Goal: Information Seeking & Learning: Check status

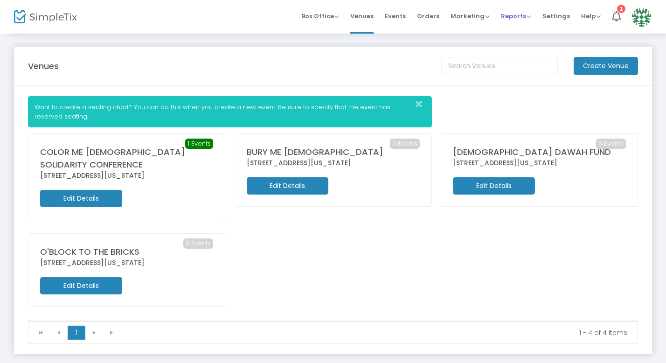
click at [517, 17] on span "Reports" at bounding box center [516, 16] width 30 height 9
click at [523, 49] on li "Sales Reports" at bounding box center [531, 50] width 61 height 18
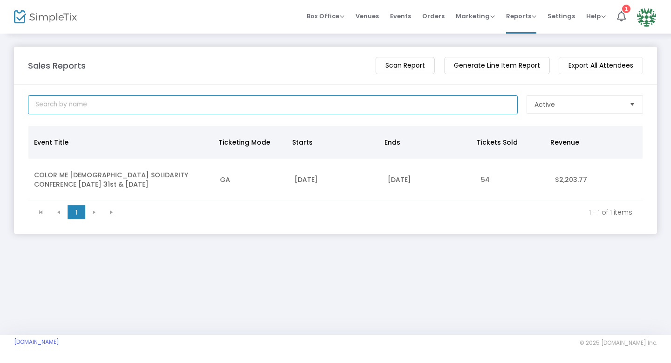
click at [398, 106] on input at bounding box center [273, 104] width 490 height 19
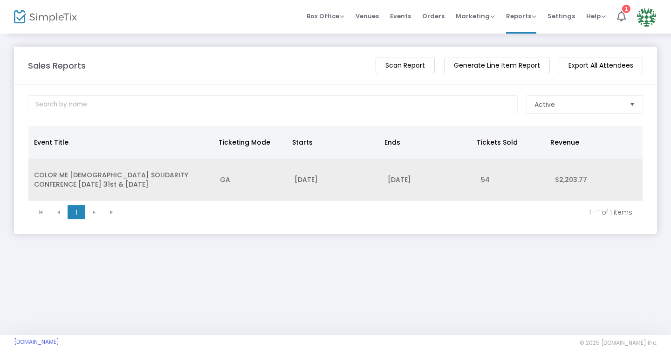
click at [363, 185] on td "[DATE]" at bounding box center [335, 180] width 93 height 42
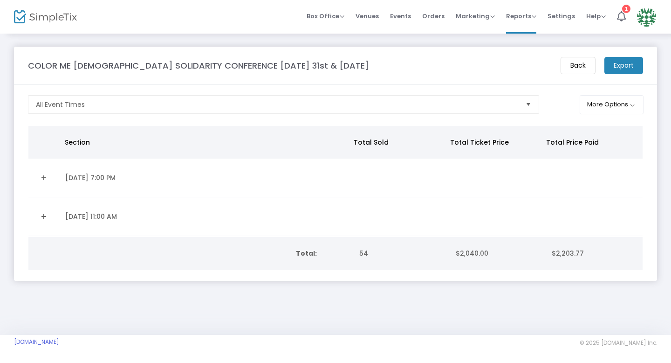
click at [559, 256] on span "$2,203.77" at bounding box center [568, 253] width 32 height 9
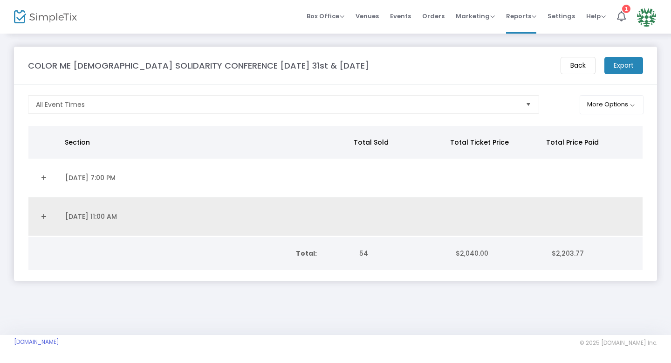
click at [116, 219] on td "[DATE] 11:00 AM" at bounding box center [206, 216] width 292 height 39
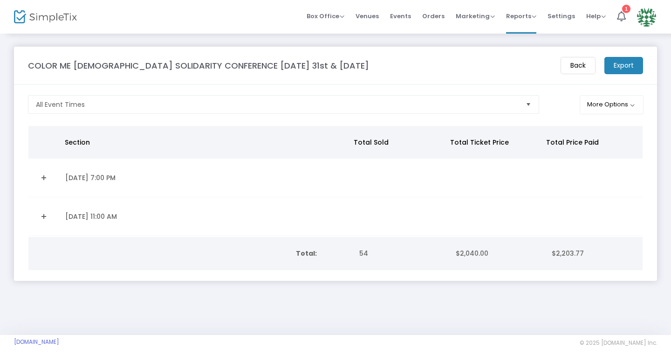
click at [114, 217] on td "[DATE] 11:00 AM" at bounding box center [206, 216] width 292 height 39
click at [570, 251] on span "$2,203.77" at bounding box center [568, 253] width 32 height 9
click at [628, 101] on button "More Options" at bounding box center [612, 104] width 64 height 19
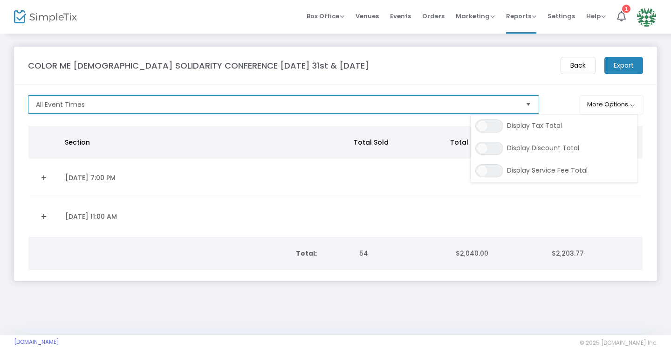
click at [416, 100] on span "All Event Times" at bounding box center [277, 104] width 483 height 9
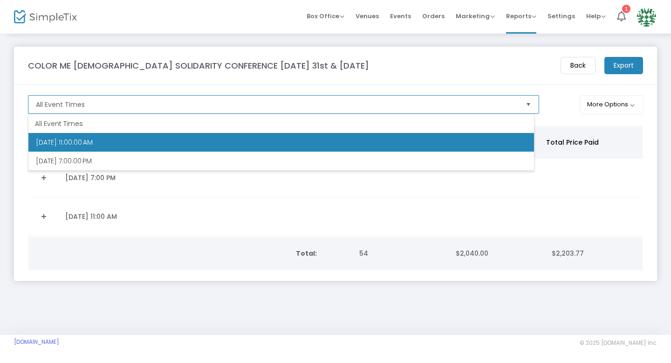
click at [405, 143] on li "[DATE] 11:00:00 AM" at bounding box center [281, 142] width 506 height 19
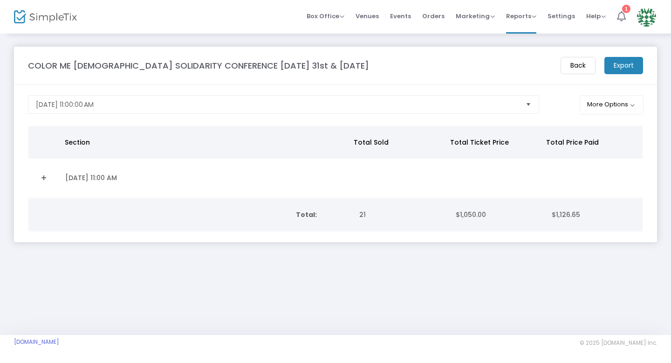
click at [628, 9] on div "1" at bounding box center [626, 9] width 8 height 8
click at [564, 65] on m-button "Back" at bounding box center [578, 65] width 35 height 17
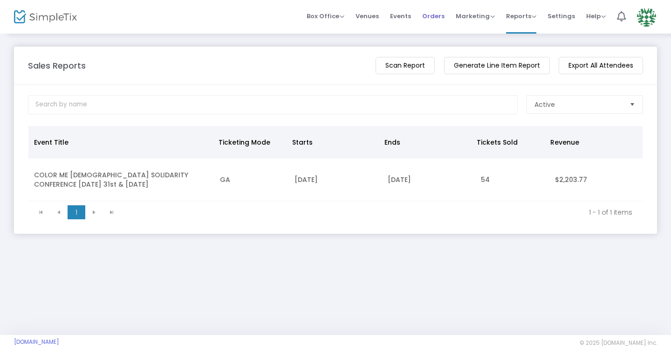
click at [431, 18] on span "Orders" at bounding box center [433, 16] width 22 height 24
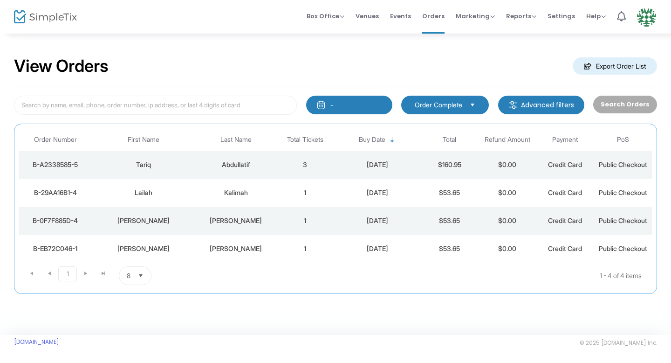
click at [141, 272] on span "Select" at bounding box center [140, 275] width 15 height 15
click at [137, 311] on li "25" at bounding box center [135, 313] width 32 height 19
click at [357, 106] on button "-" at bounding box center [349, 105] width 86 height 19
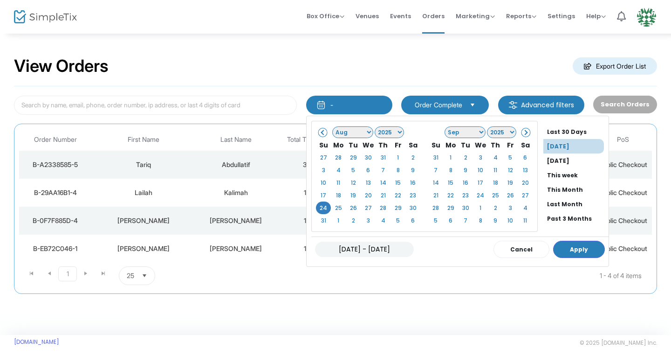
click at [321, 130] on span at bounding box center [323, 132] width 5 height 5
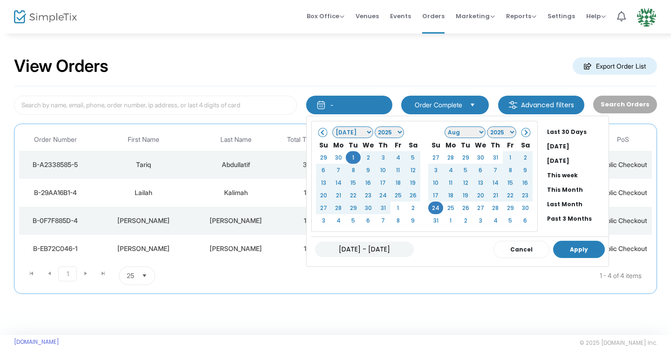
click at [592, 250] on button "Apply" at bounding box center [579, 249] width 52 height 17
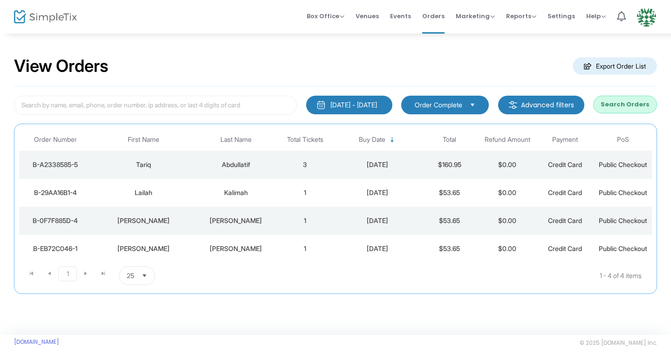
click at [448, 106] on span "Order Complete" at bounding box center [439, 104] width 48 height 9
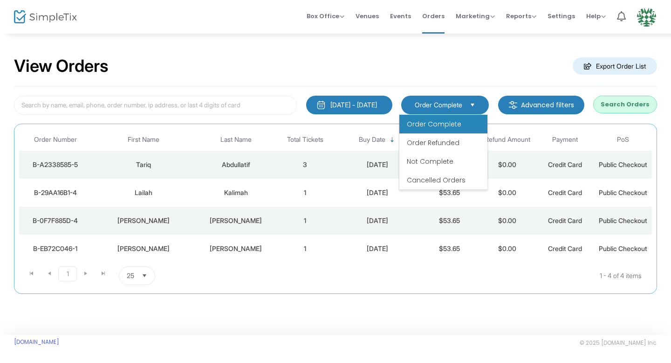
click at [335, 105] on div "[DATE] - [DATE]" at bounding box center [354, 104] width 47 height 9
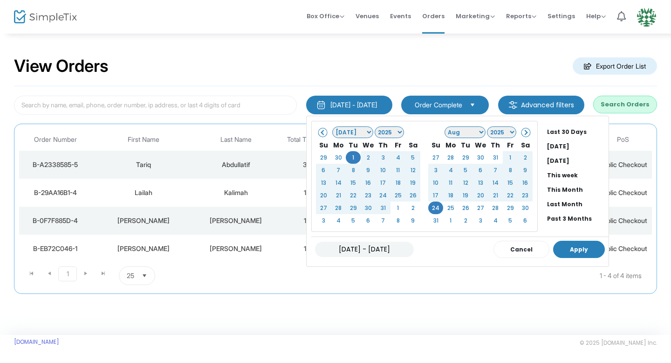
click at [566, 247] on button "Apply" at bounding box center [579, 249] width 52 height 17
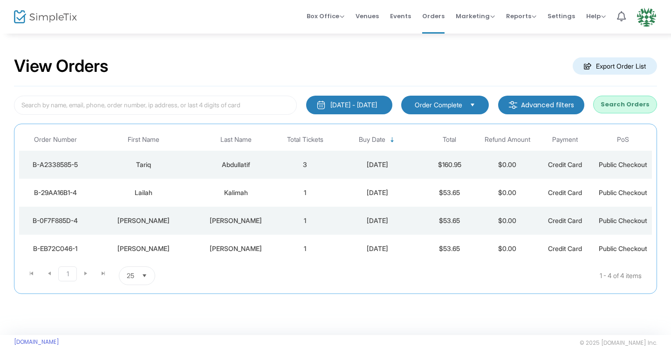
click at [87, 273] on kendo-pager-next-buttons at bounding box center [94, 275] width 35 height 19
click at [102, 275] on kendo-pager-next-buttons at bounding box center [94, 275] width 35 height 19
click at [145, 276] on span "Select" at bounding box center [144, 275] width 15 height 15
click at [145, 297] on li "8" at bounding box center [137, 294] width 36 height 19
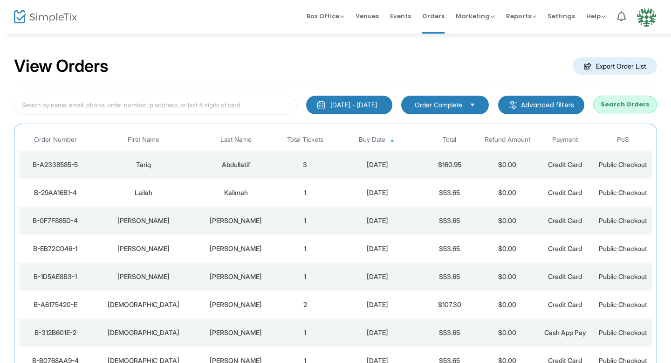
click at [340, 107] on div "[DATE] - [DATE]" at bounding box center [354, 104] width 47 height 9
click at [199, 133] on span "Last Name" at bounding box center [236, 139] width 88 height 15
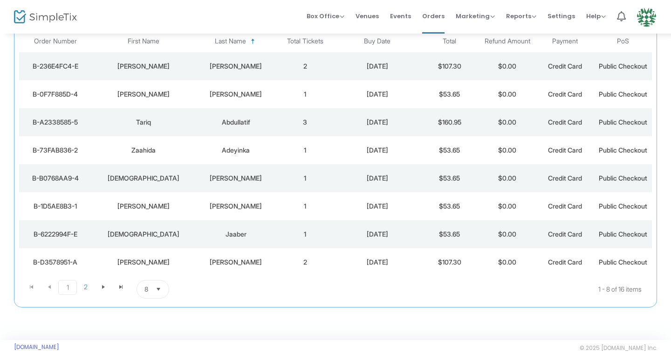
scroll to position [107, 0]
